Goal: Check status: Check status

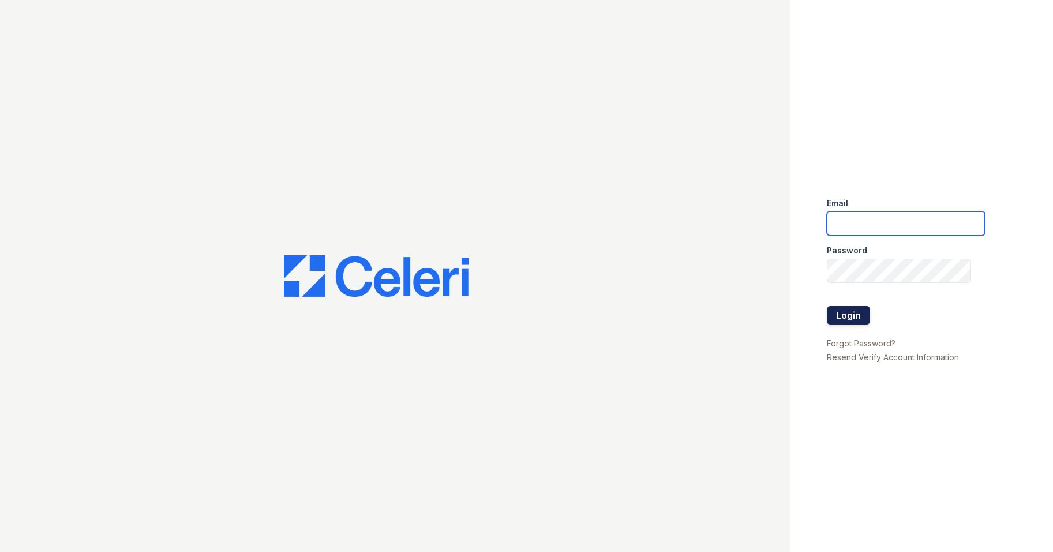
type input "brittany.pm@cafmanagement.com"
click at [849, 315] on button "Login" at bounding box center [848, 315] width 43 height 18
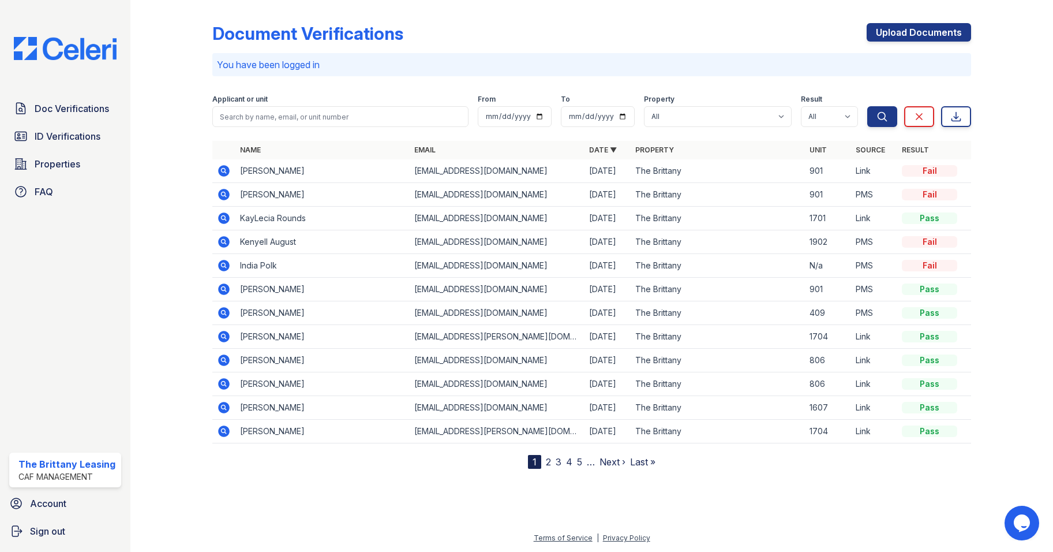
click at [224, 173] on icon at bounding box center [224, 171] width 12 height 12
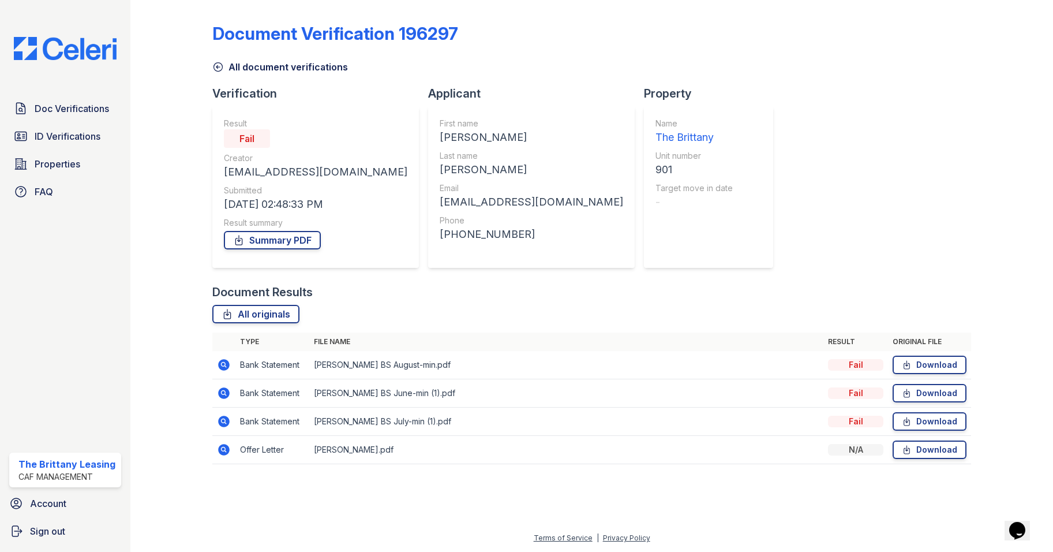
click at [219, 415] on icon at bounding box center [224, 421] width 14 height 14
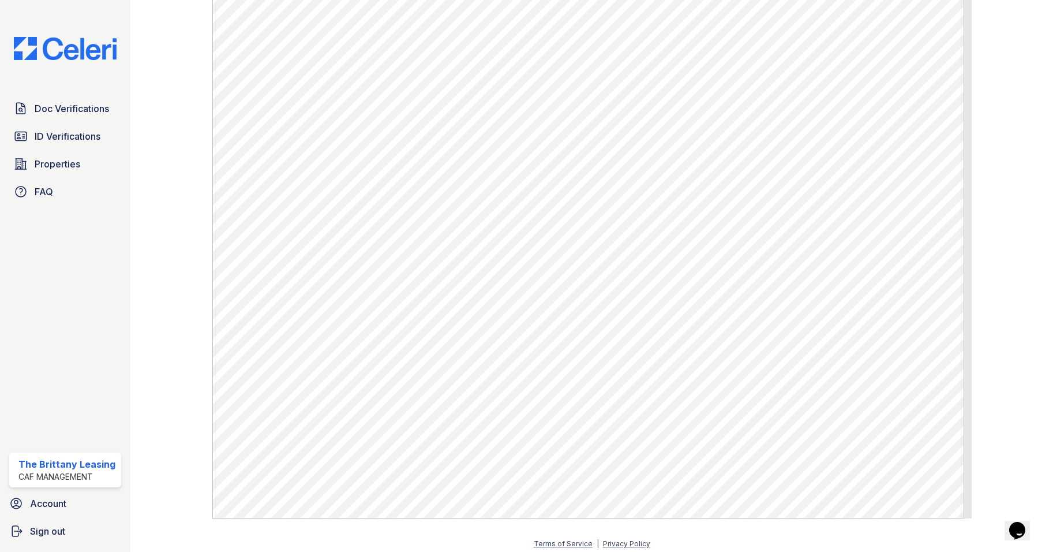
scroll to position [668, 0]
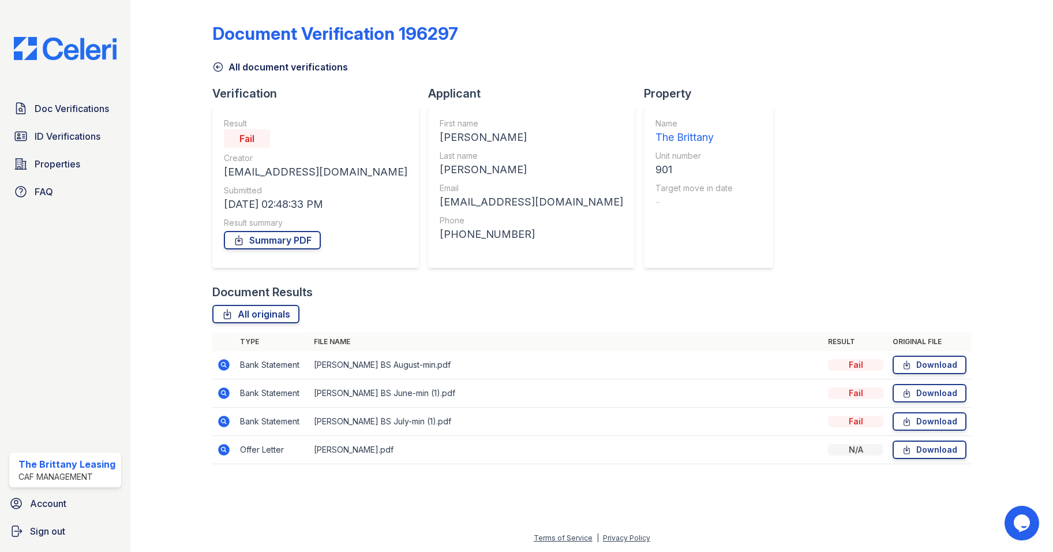
click at [228, 364] on icon at bounding box center [224, 365] width 12 height 12
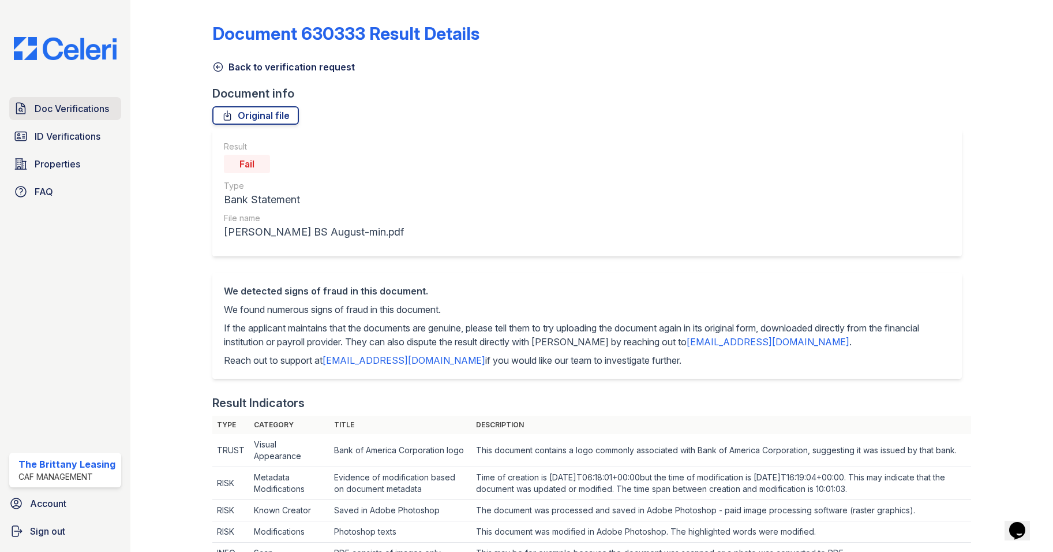
click at [40, 107] on span "Doc Verifications" at bounding box center [72, 109] width 74 height 14
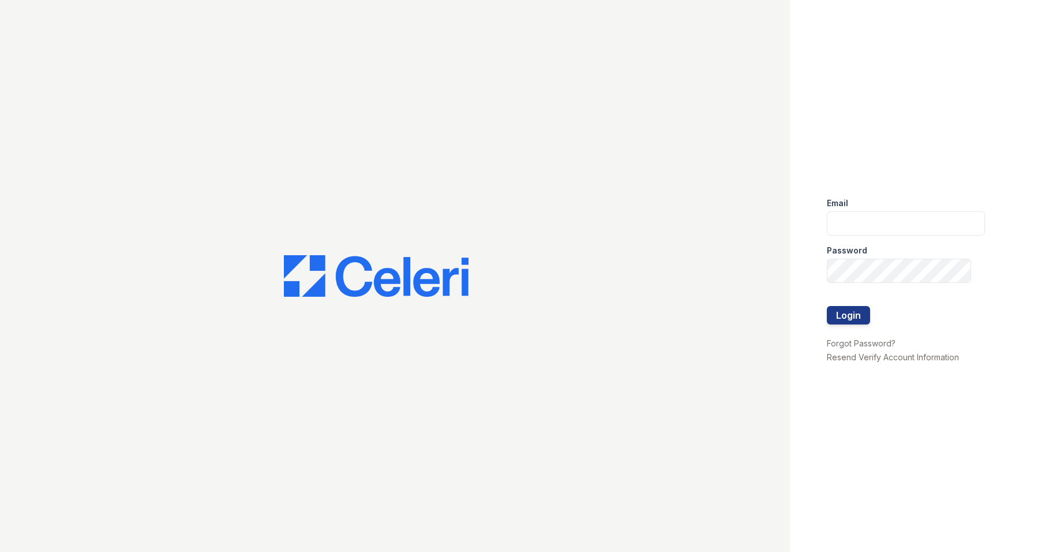
click at [59, 139] on div at bounding box center [395, 276] width 790 height 552
type input "brittany.pm@cafmanagement.com"
click at [866, 319] on button "Login" at bounding box center [848, 315] width 43 height 18
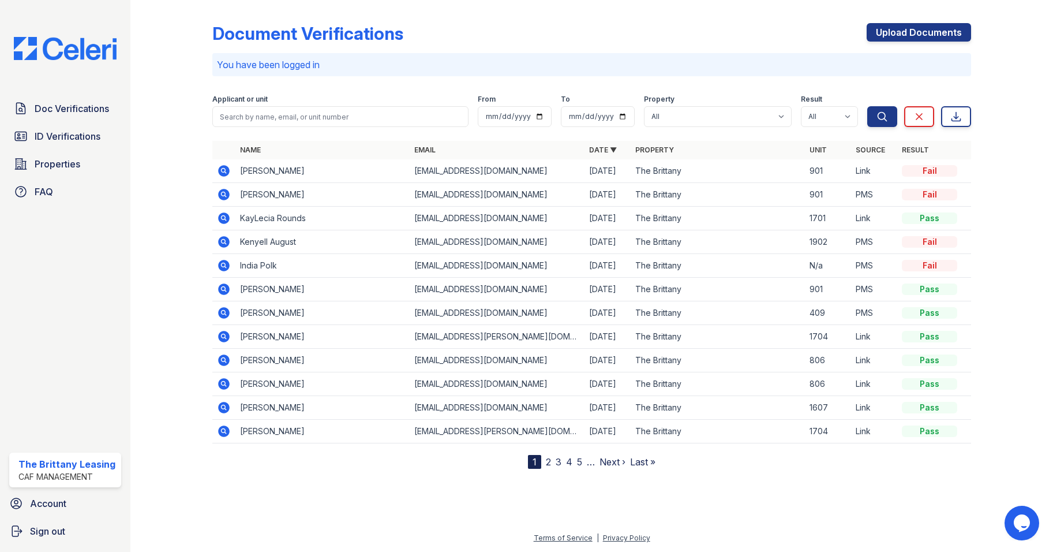
click at [221, 172] on icon at bounding box center [224, 171] width 12 height 12
click at [224, 191] on icon at bounding box center [224, 195] width 12 height 12
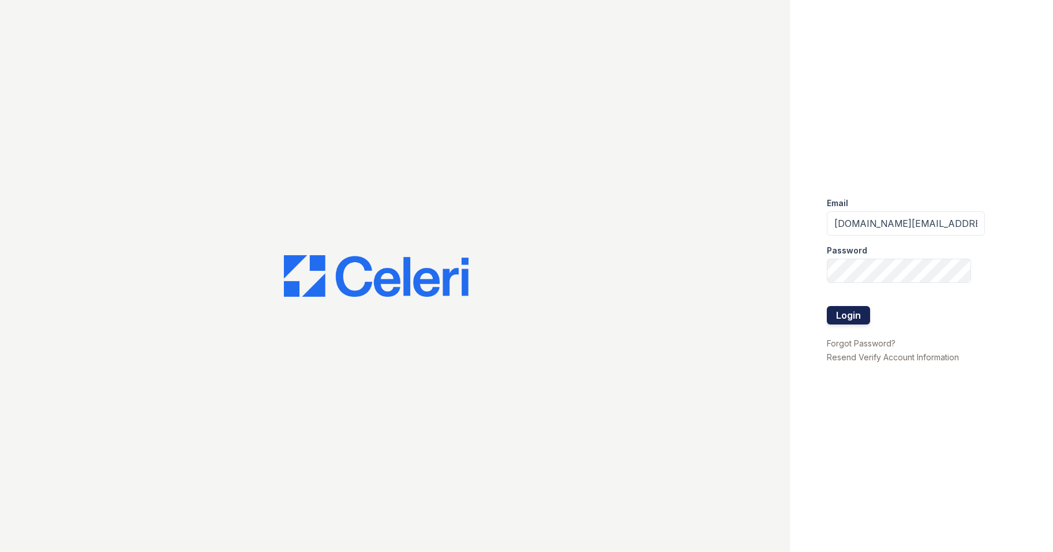
click at [845, 315] on button "Login" at bounding box center [848, 315] width 43 height 18
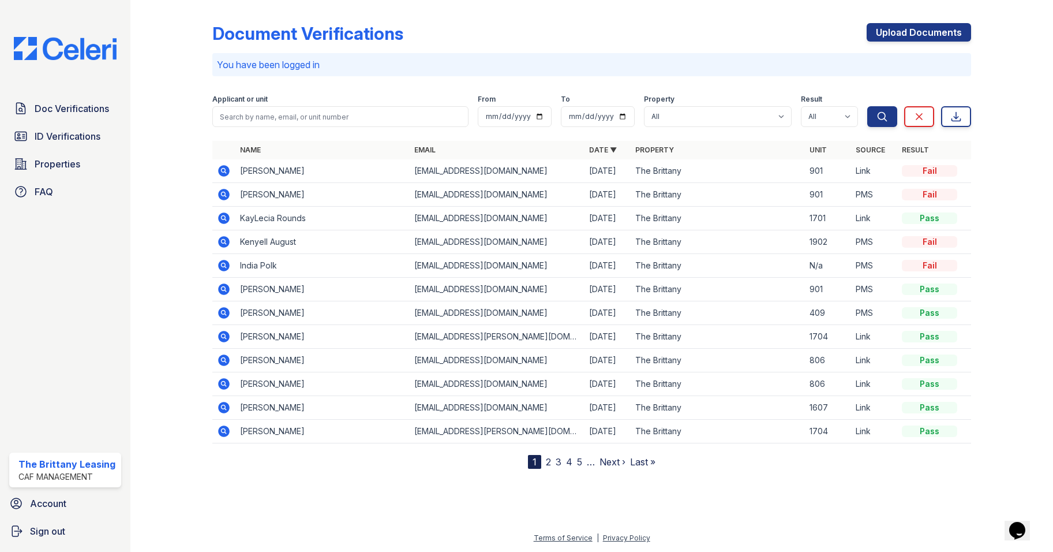
click at [227, 170] on icon at bounding box center [224, 171] width 12 height 12
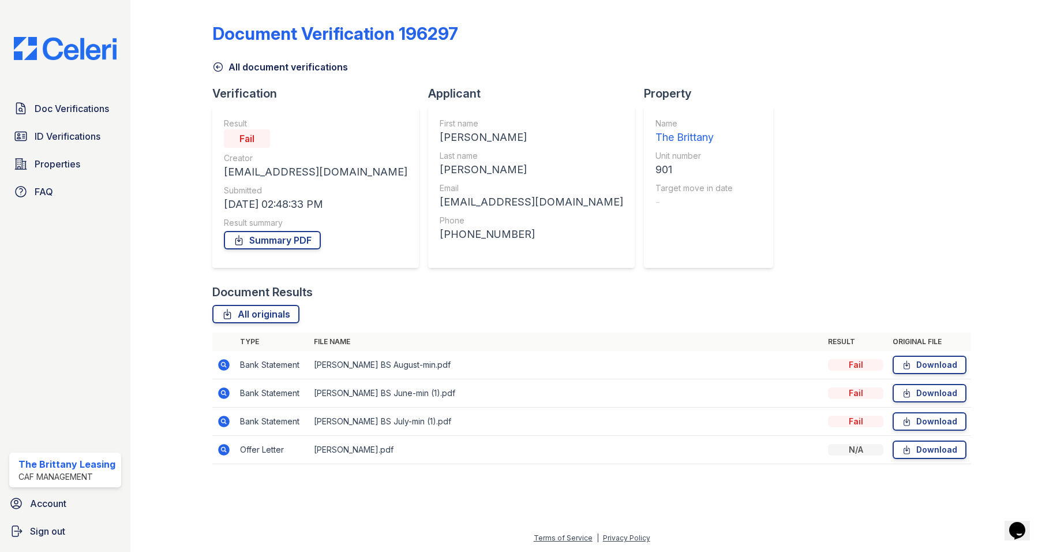
click at [223, 444] on icon at bounding box center [224, 450] width 12 height 12
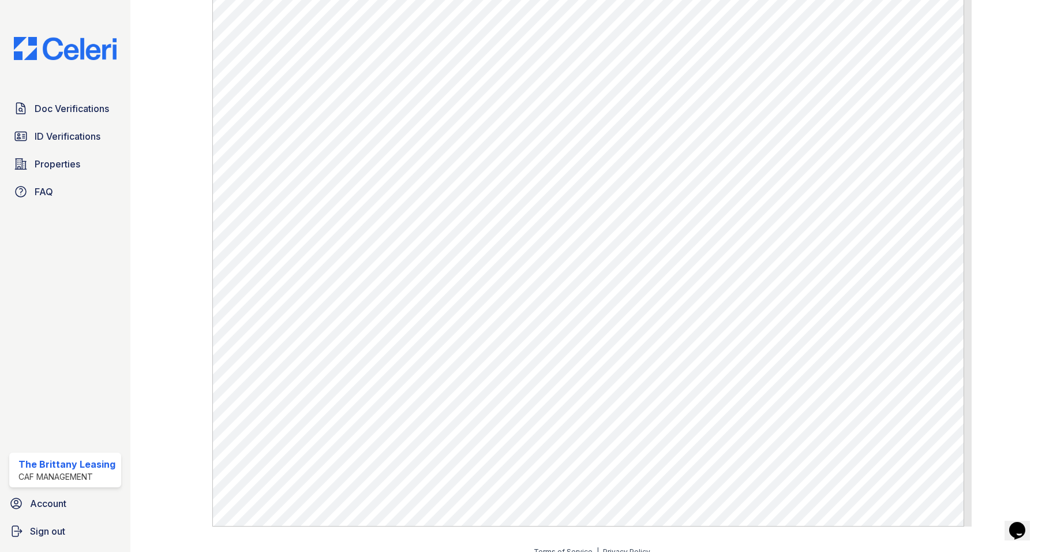
scroll to position [418, 0]
click at [51, 134] on span "ID Verifications" at bounding box center [68, 136] width 66 height 14
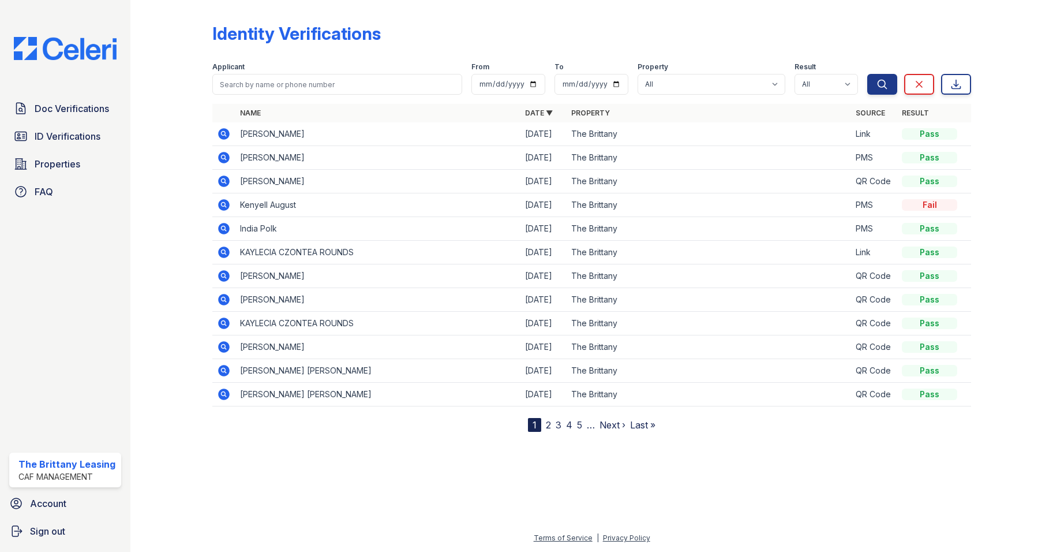
click at [229, 132] on icon at bounding box center [224, 134] width 14 height 14
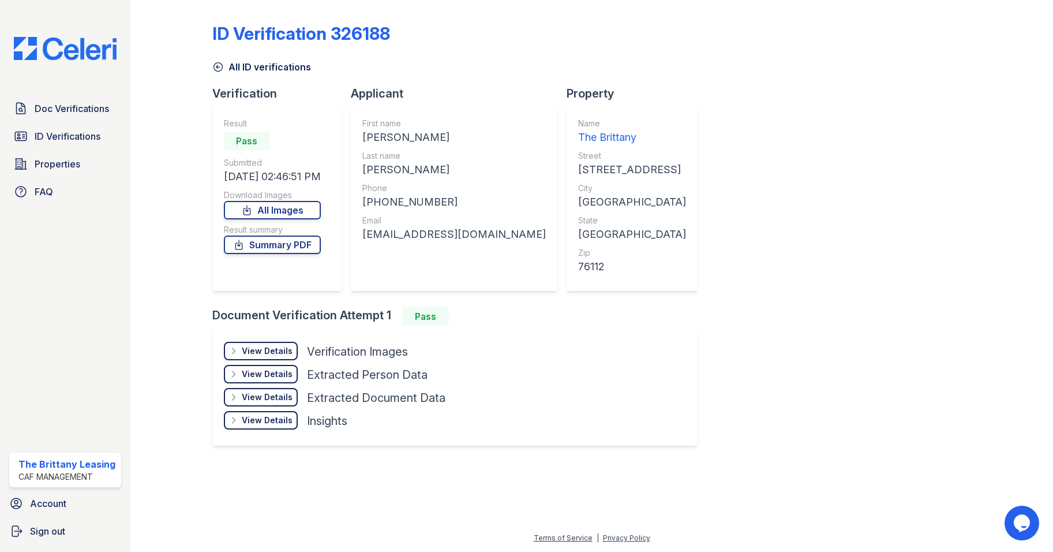
click at [259, 351] on div "View Details" at bounding box center [267, 351] width 51 height 12
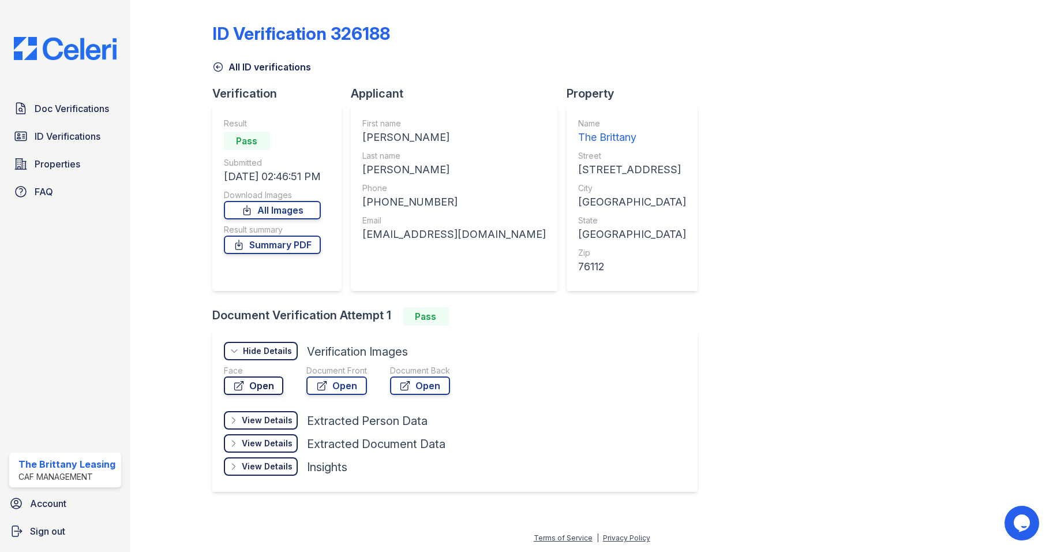
click at [257, 382] on link "Open" at bounding box center [253, 385] width 59 height 18
click at [316, 383] on icon at bounding box center [322, 386] width 12 height 12
